Goal: Transaction & Acquisition: Purchase product/service

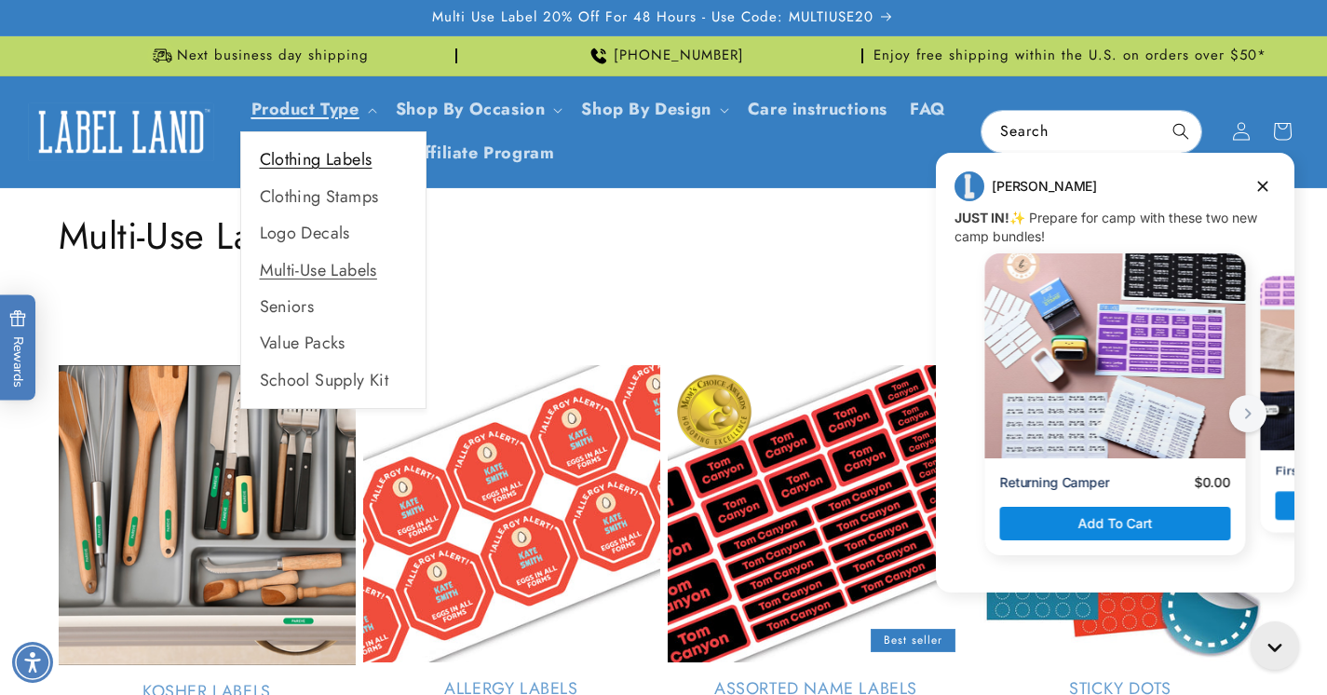
click at [321, 164] on link "Clothing Labels" at bounding box center [333, 160] width 184 height 36
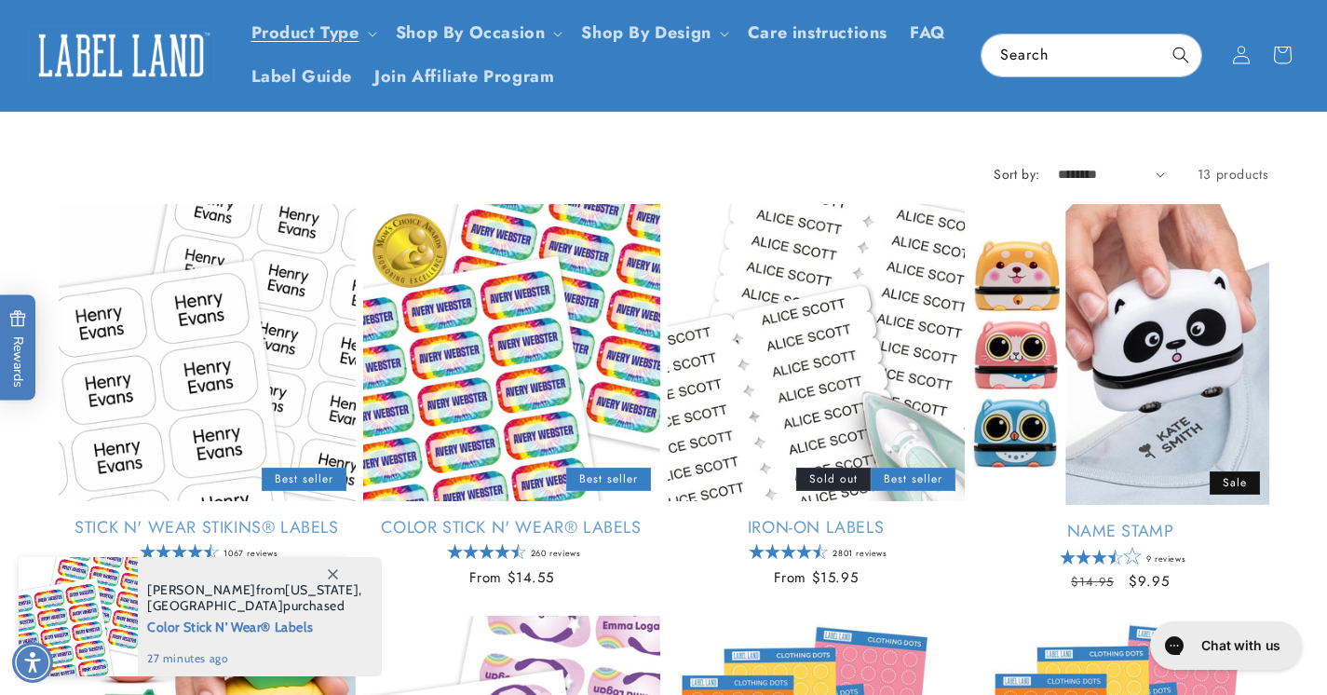
scroll to position [154, 0]
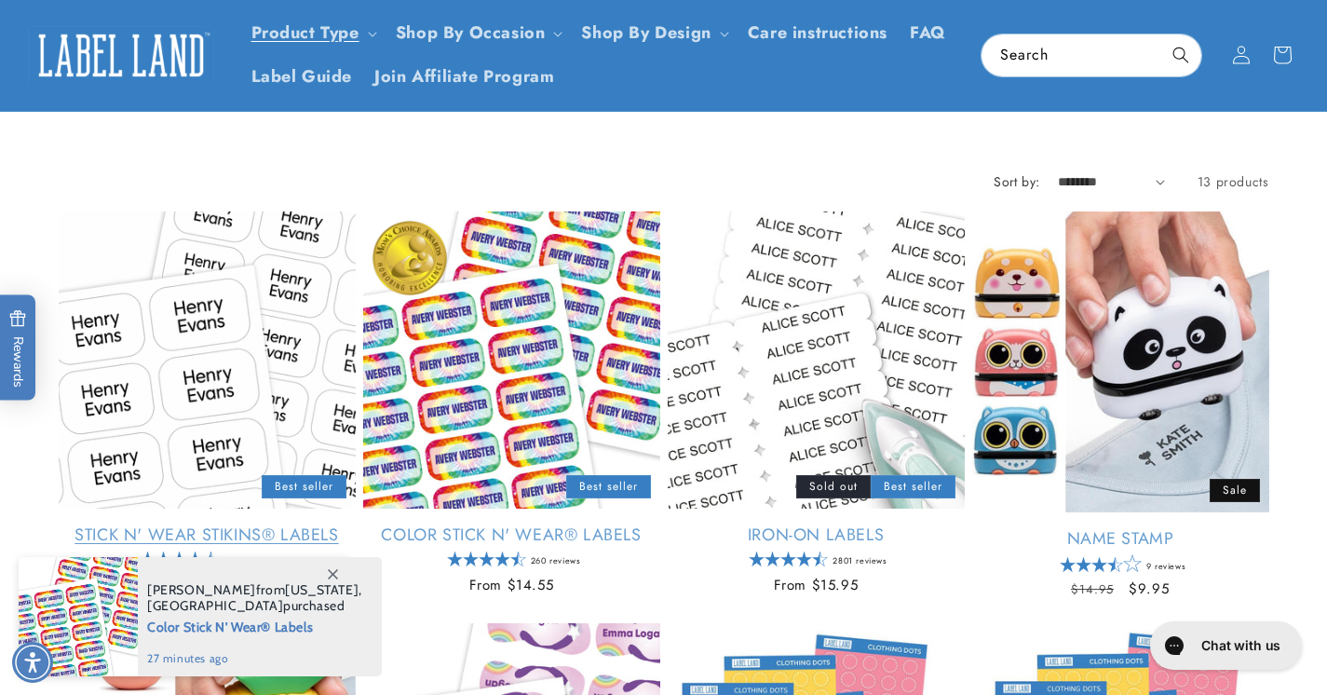
click at [223, 524] on link "Stick N' Wear Stikins® Labels" at bounding box center [207, 534] width 297 height 21
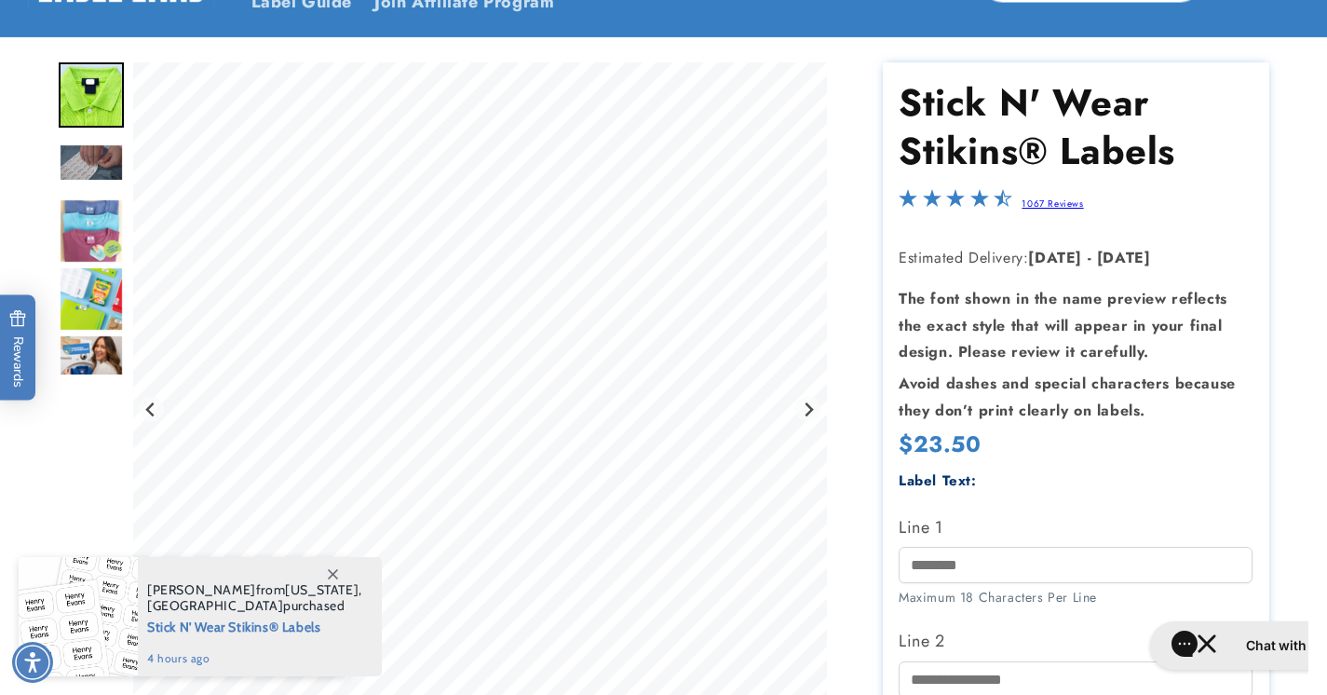
scroll to position [210, 0]
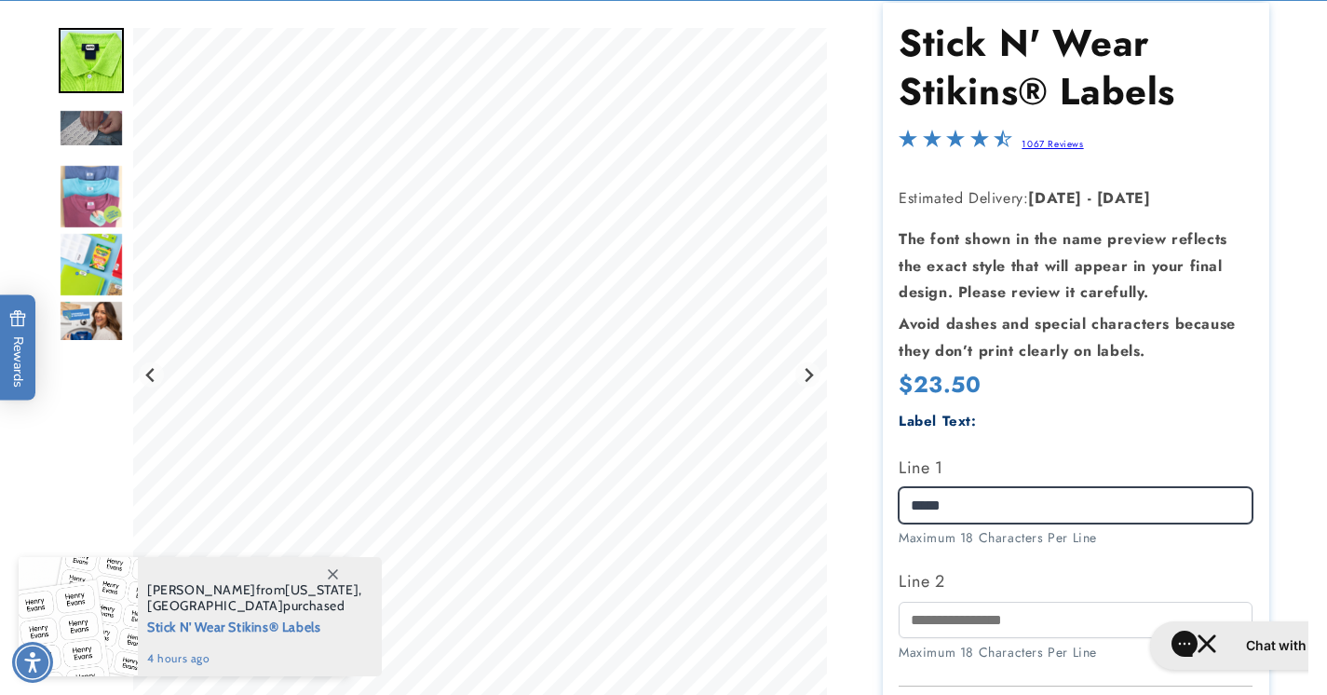
type input "*****"
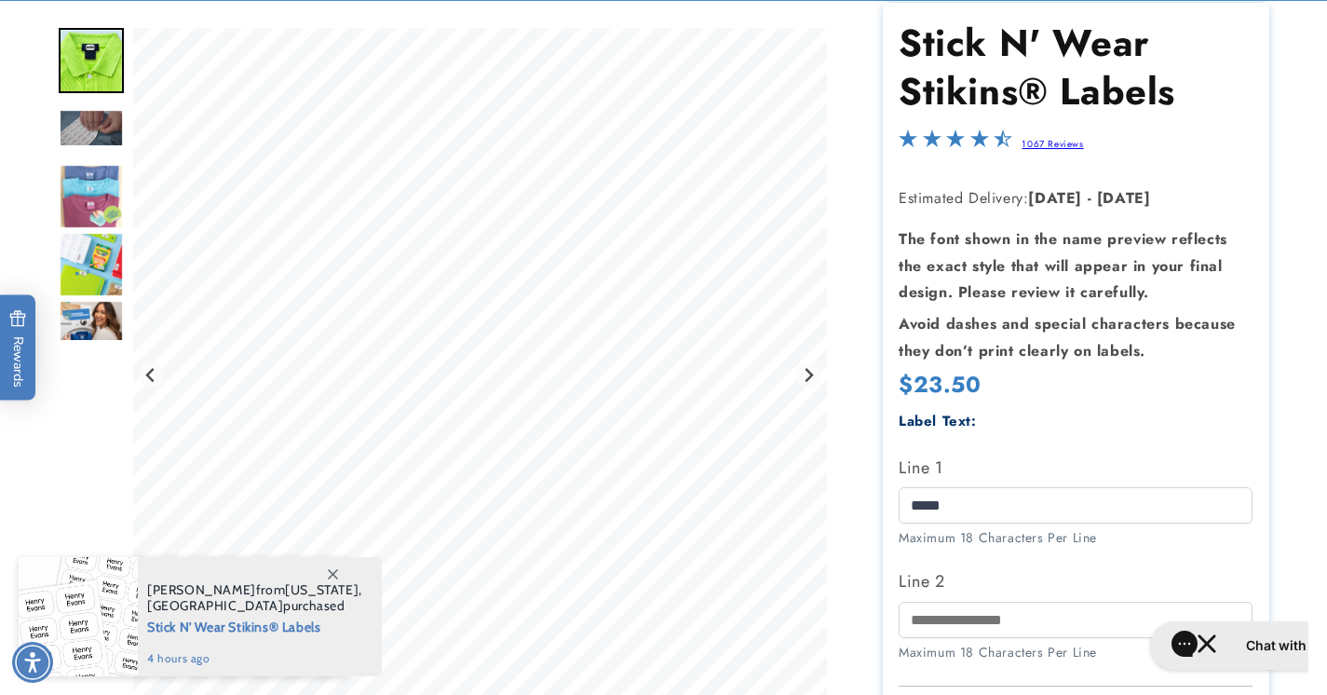
click at [1142, 553] on div "Label Text: Line 1 ***** Maximum 18 Characters Per Line Line 2" at bounding box center [1076, 545] width 354 height 272
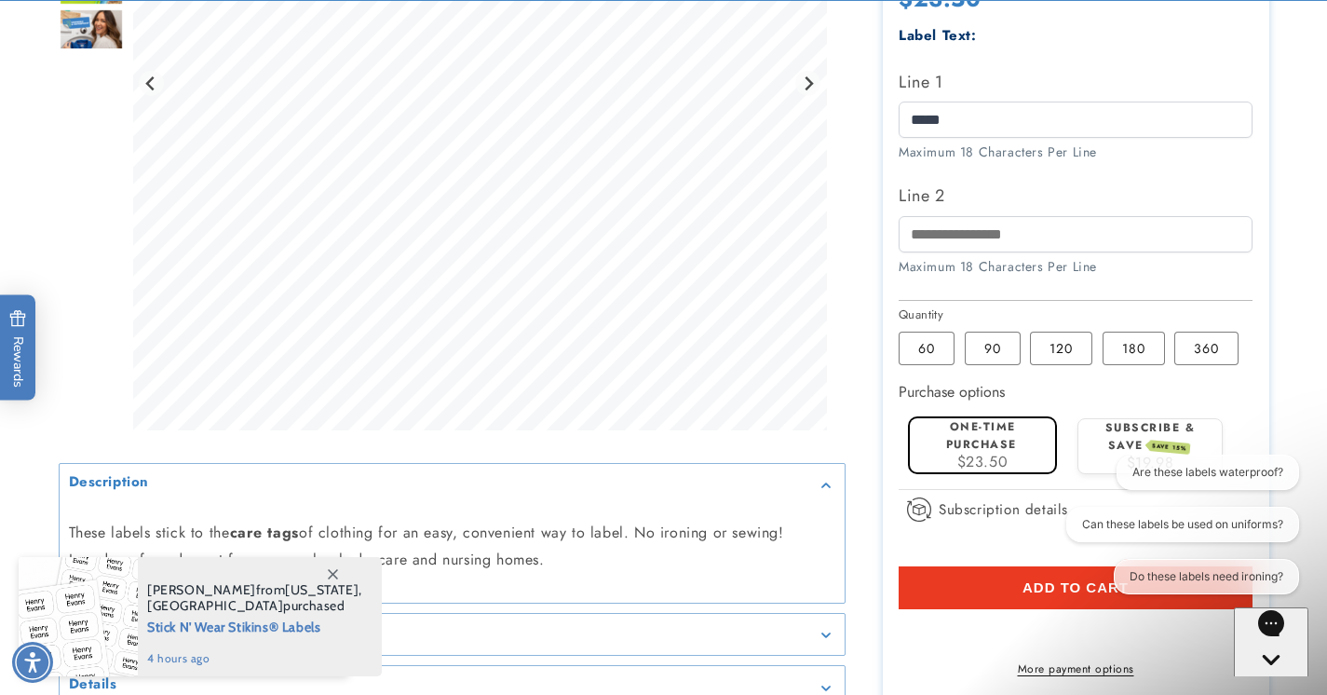
scroll to position [602, 0]
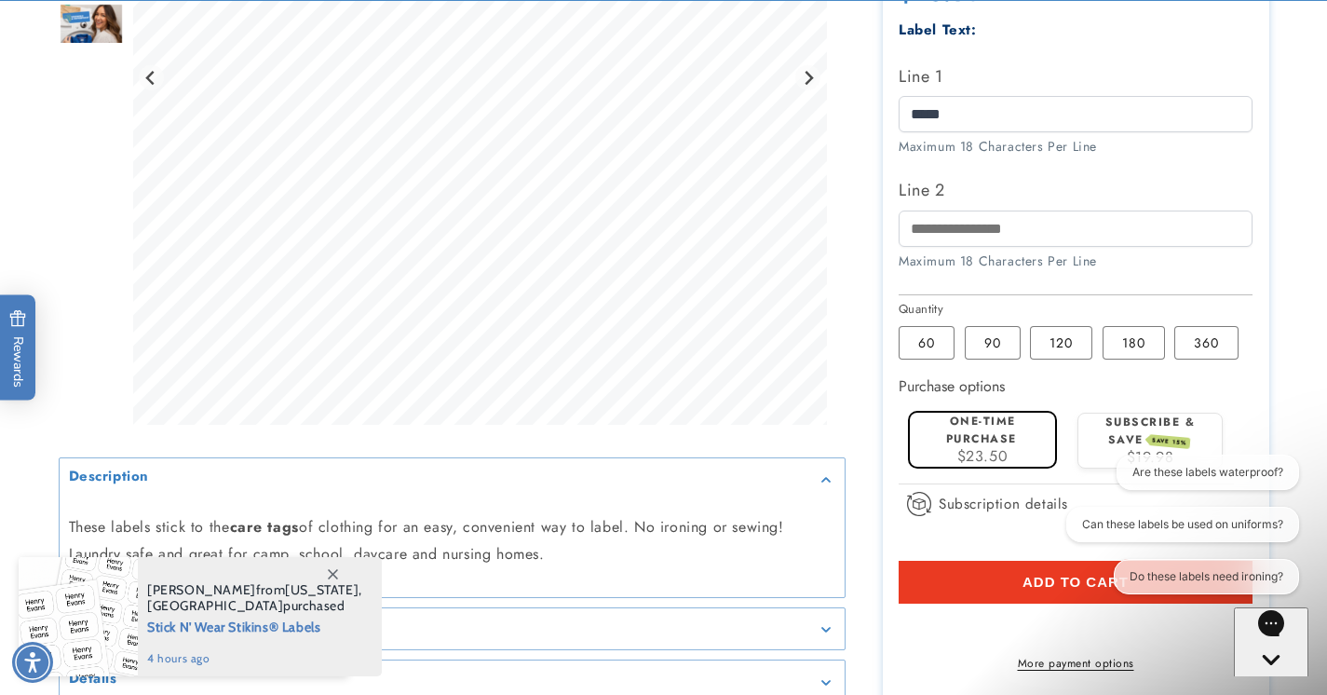
click at [1009, 575] on button "Add to cart" at bounding box center [1076, 582] width 354 height 43
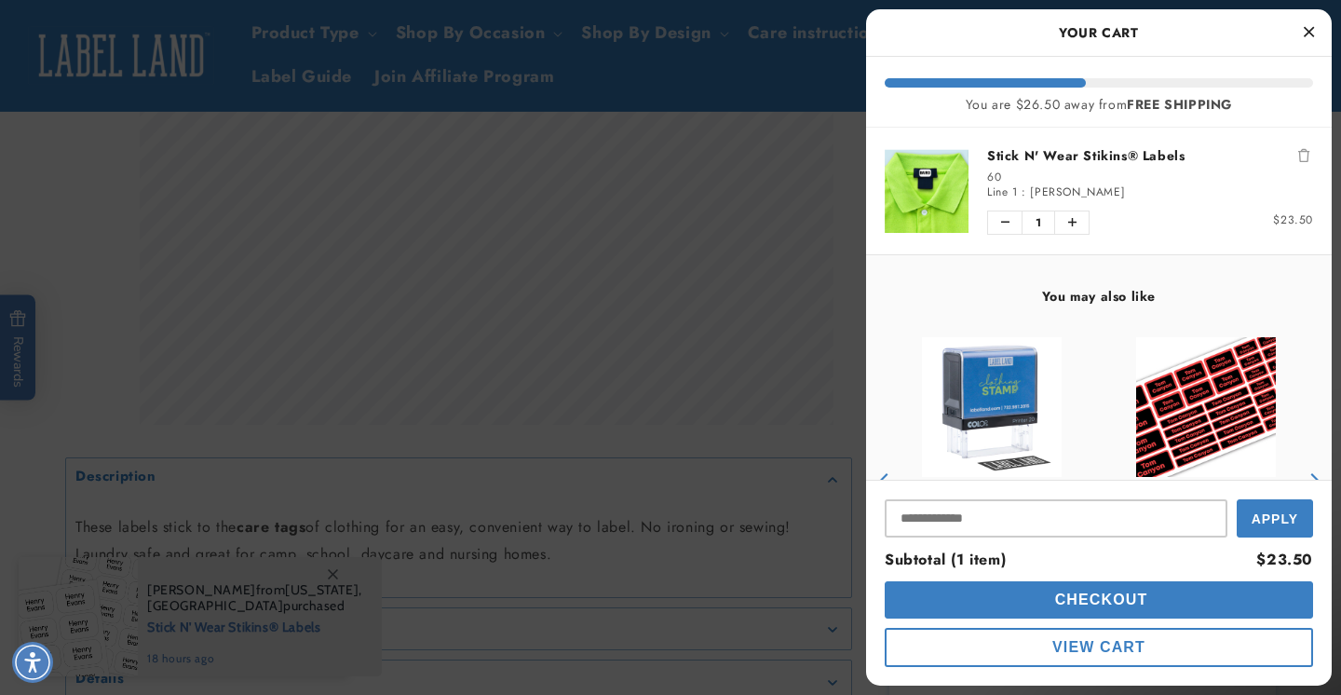
click at [1307, 35] on icon "Close Cart" at bounding box center [1309, 31] width 10 height 17
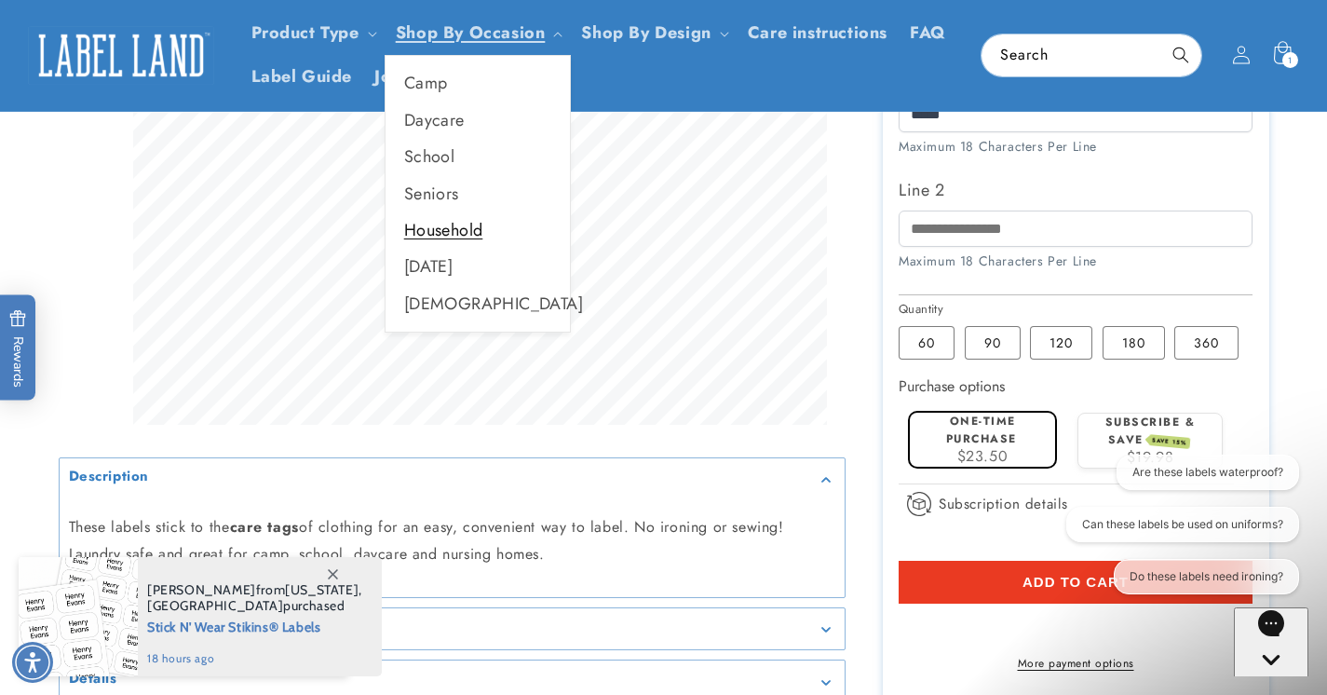
click at [435, 232] on link "Household" at bounding box center [477, 230] width 184 height 36
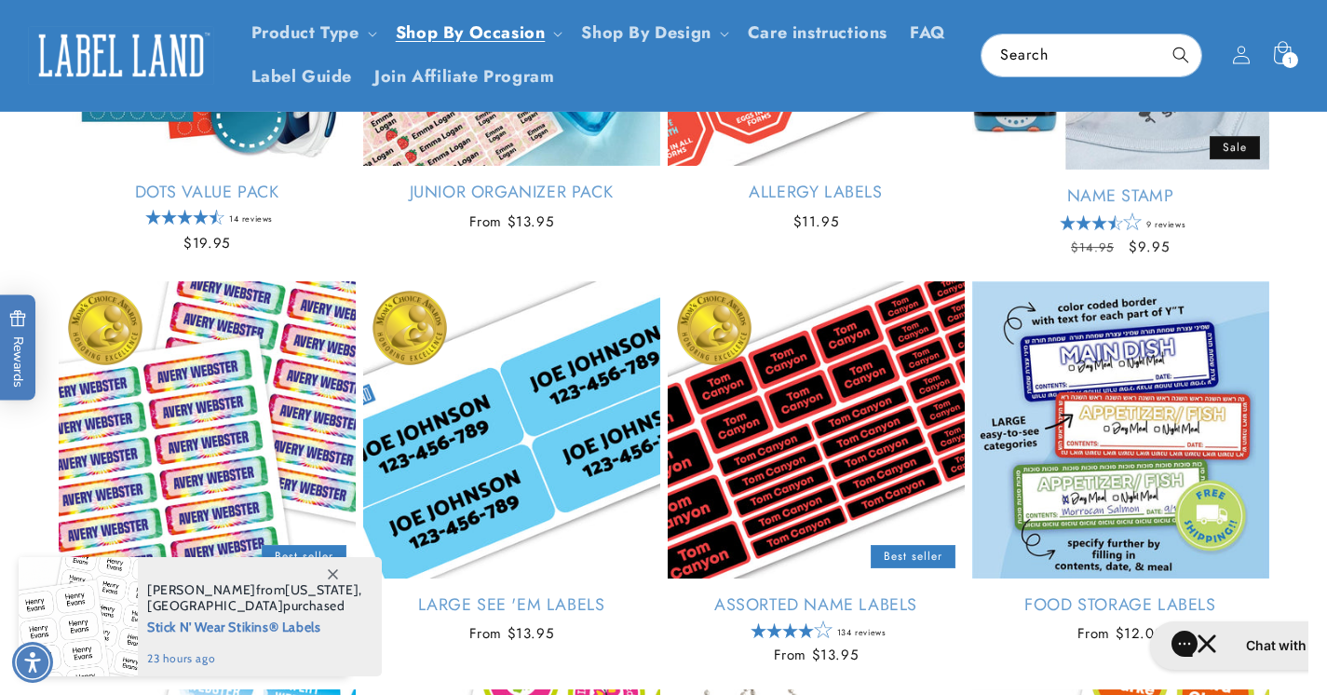
scroll to position [899, 0]
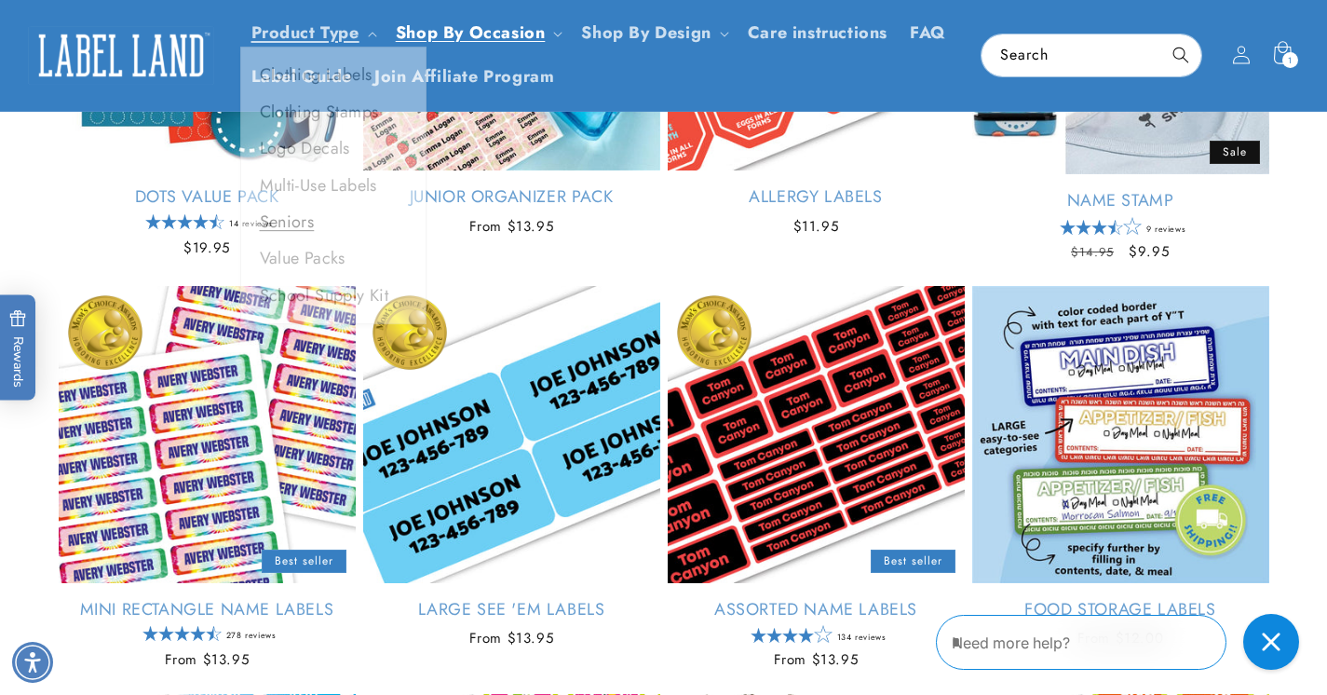
click at [279, 223] on link "Seniors" at bounding box center [333, 230] width 184 height 36
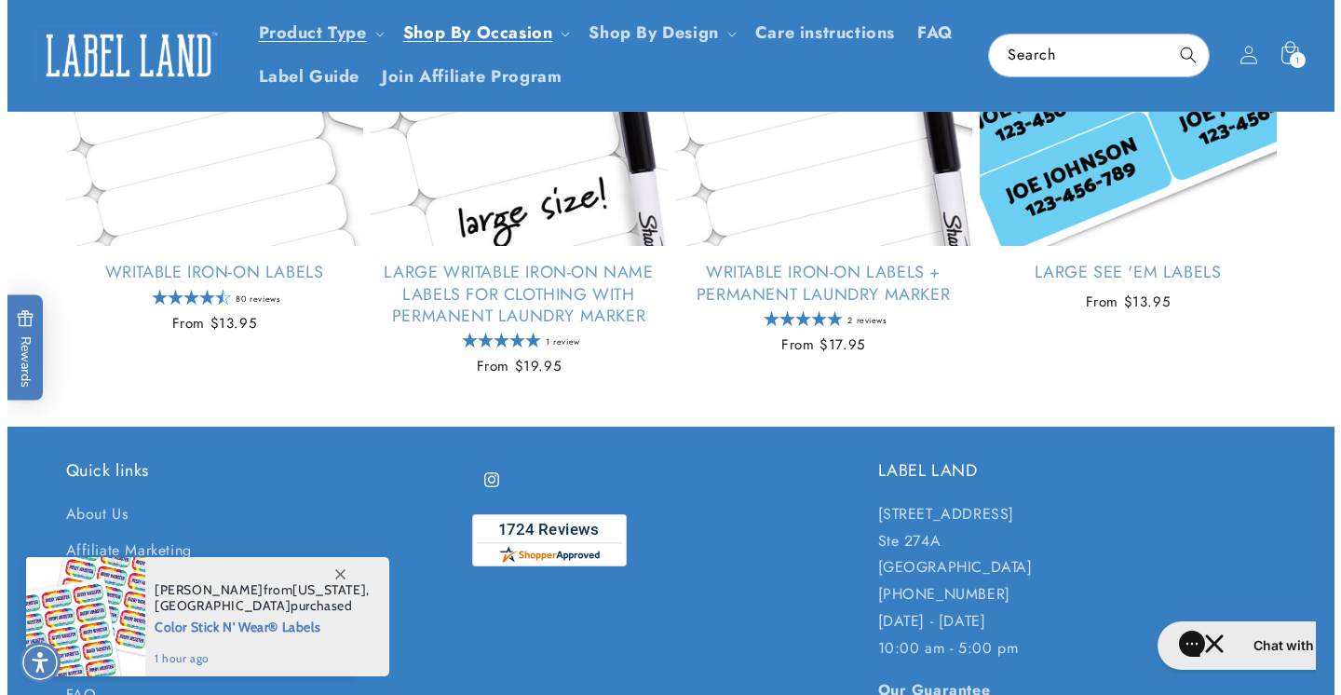
scroll to position [821, 0]
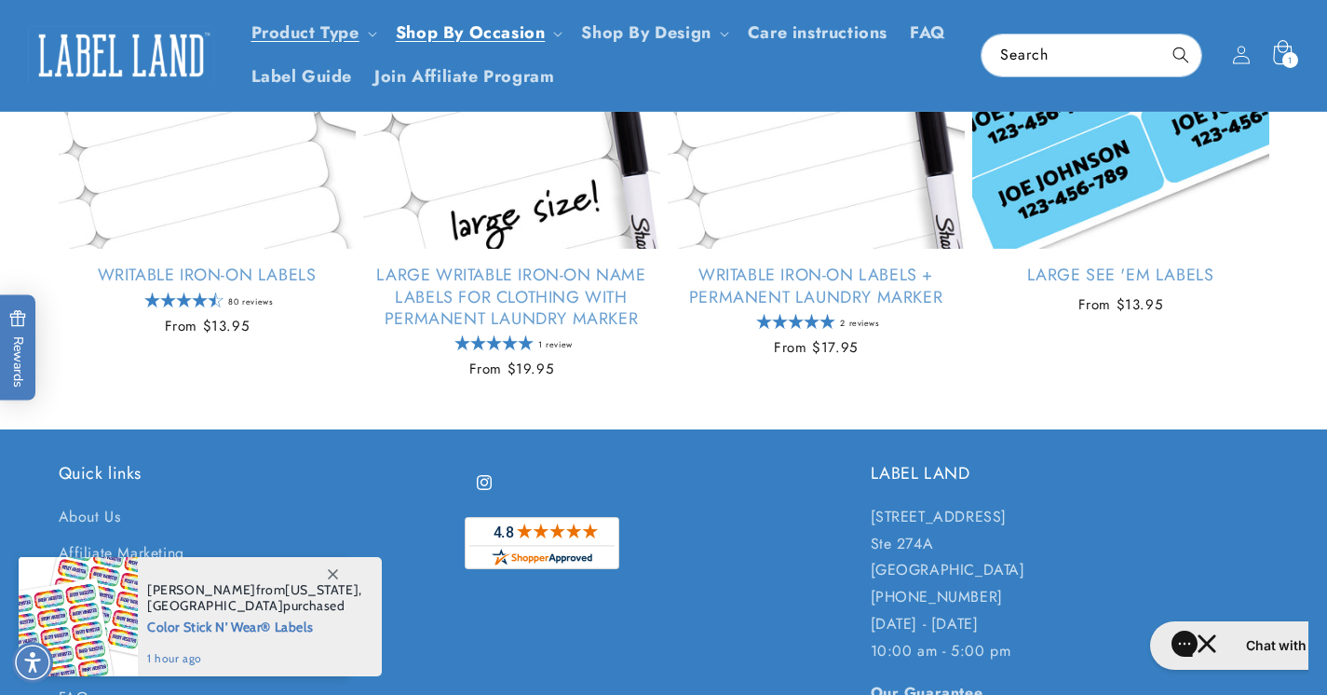
click at [1287, 61] on div "1 1 item" at bounding box center [1290, 60] width 16 height 16
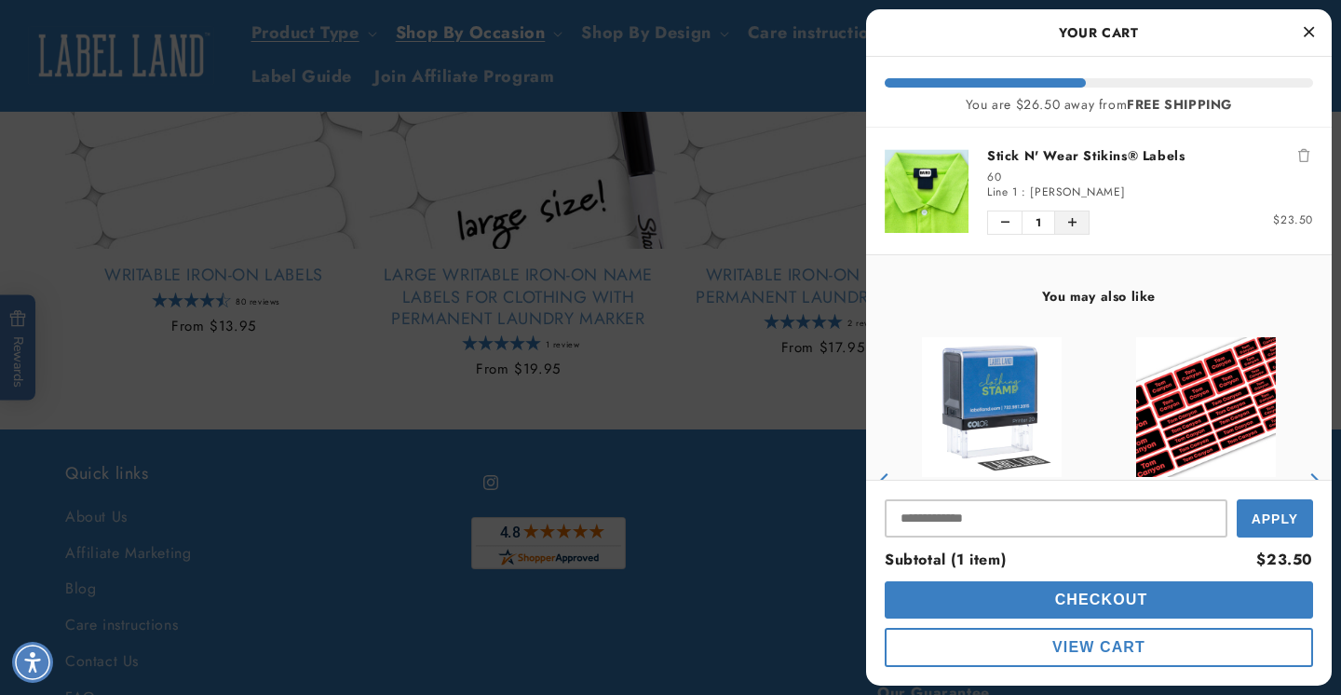
click at [1080, 225] on button "Increase quantity of Stick N' Wear Stikins® Labels" at bounding box center [1072, 222] width 34 height 22
click at [1075, 596] on span "Checkout" at bounding box center [1099, 599] width 98 height 16
